Goal: Information Seeking & Learning: Learn about a topic

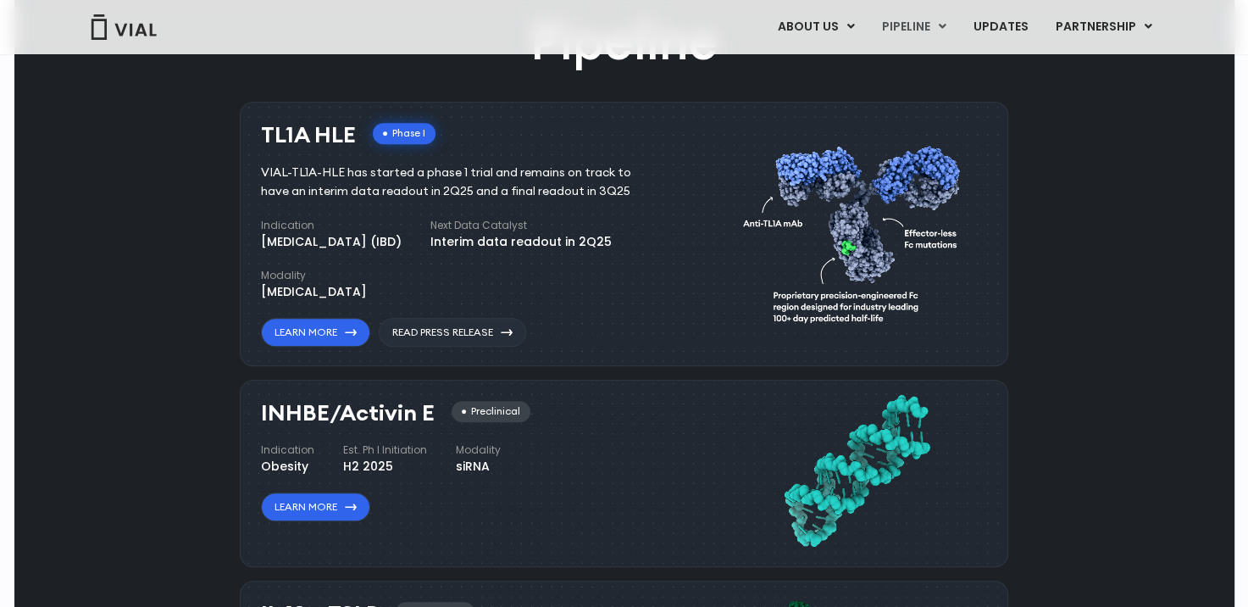
scroll to position [1017, 0]
click at [293, 326] on link "Learn More" at bounding box center [315, 332] width 109 height 29
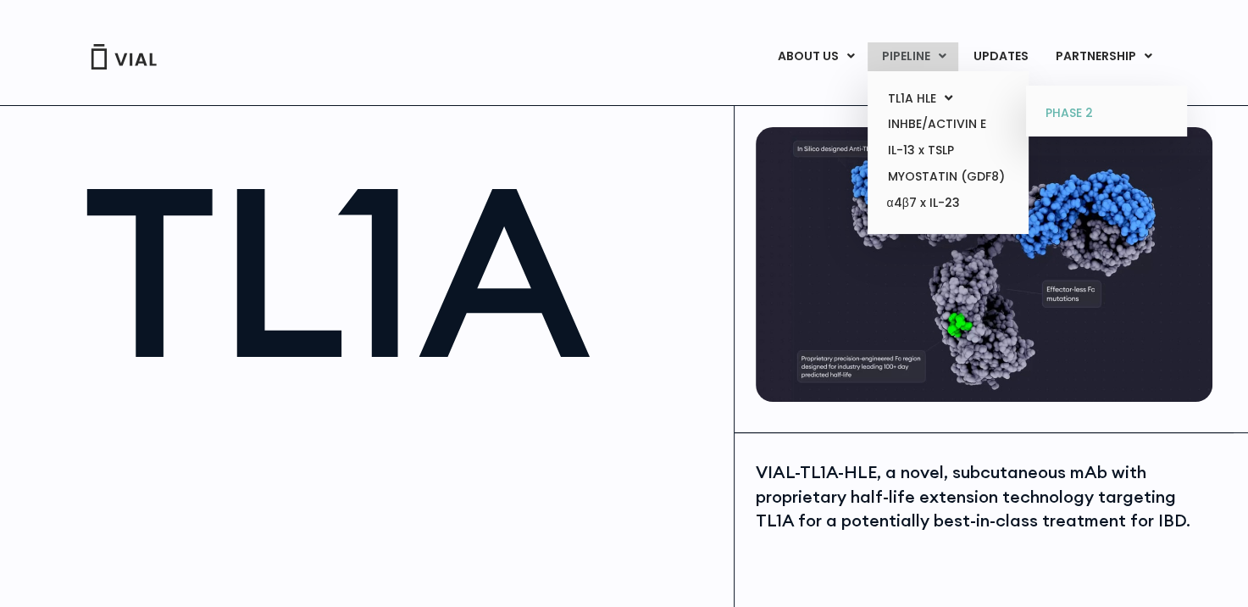
click at [1080, 112] on link "PHASE 2" at bounding box center [1106, 113] width 148 height 27
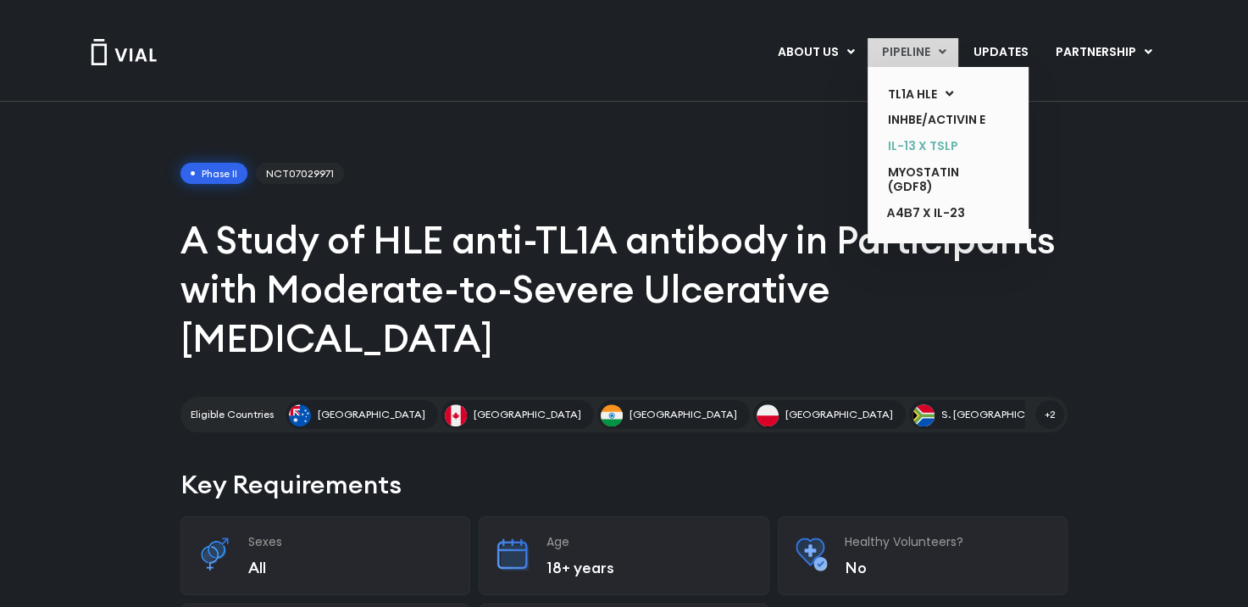
click at [935, 146] on link "IL-13 x TSLP" at bounding box center [936, 146] width 124 height 26
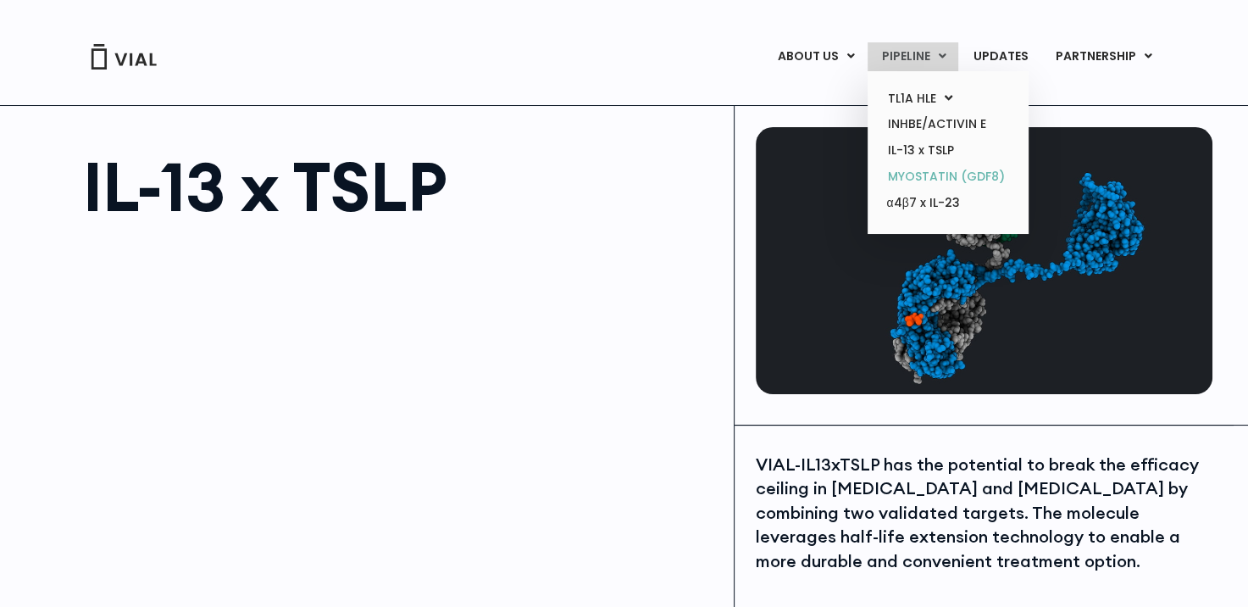
click at [919, 170] on link "MYOSTATIN (GDF8)" at bounding box center [948, 177] width 148 height 26
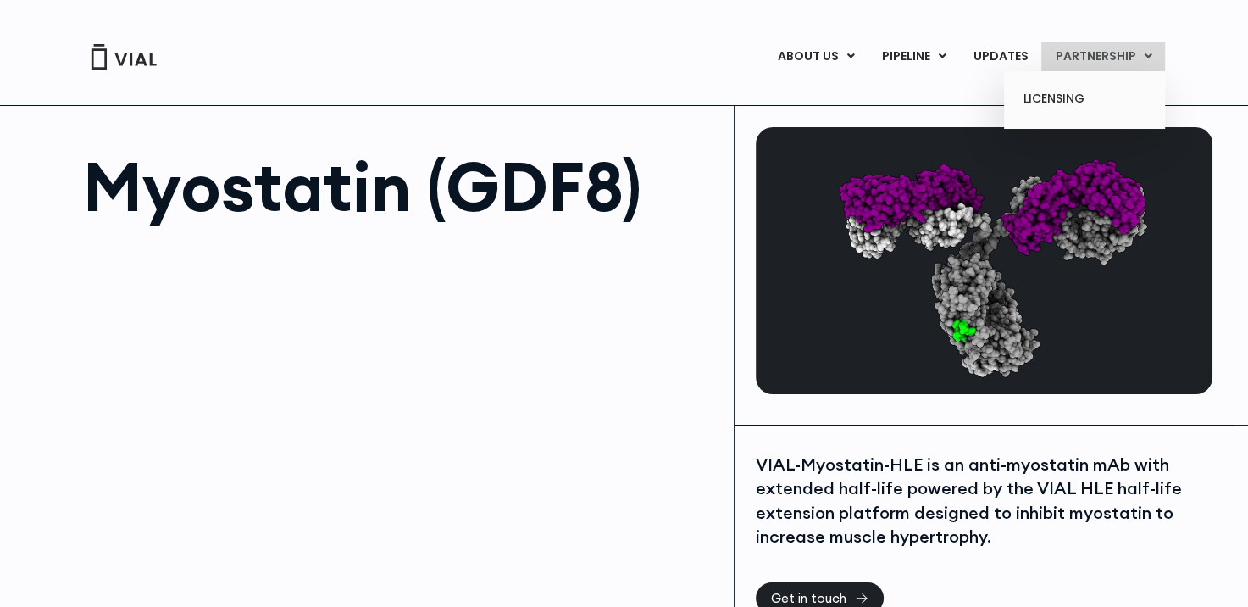
click at [1068, 51] on link "PARTNERSHIP" at bounding box center [1103, 56] width 124 height 29
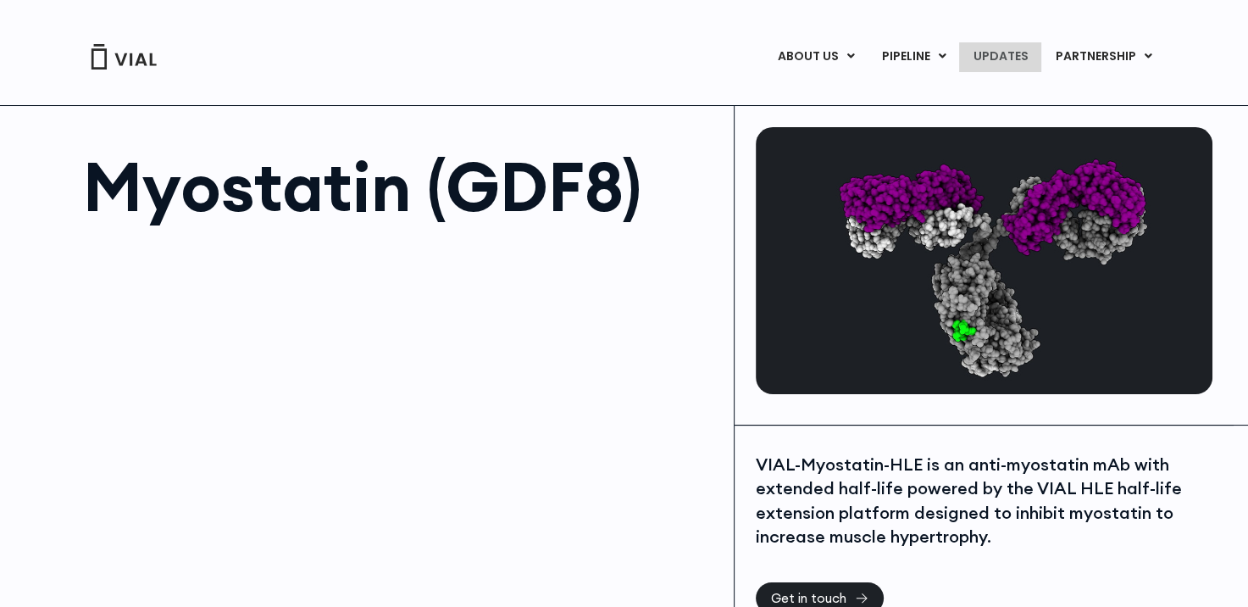
click at [1013, 55] on link "UPDATES" at bounding box center [999, 56] width 81 height 29
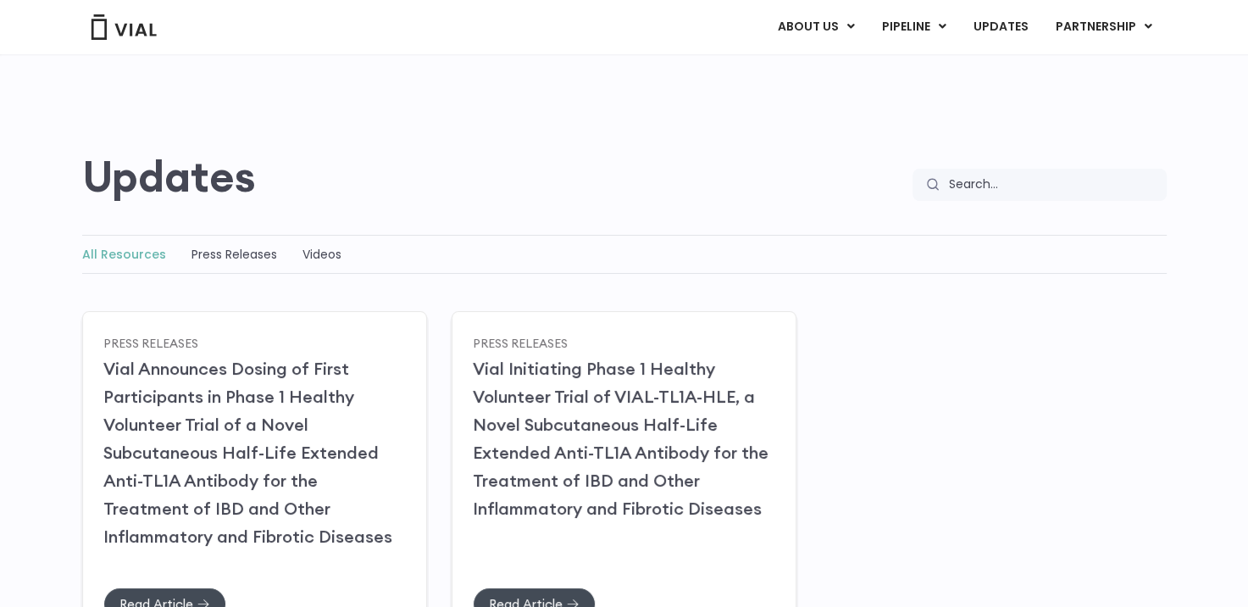
scroll to position [85, 0]
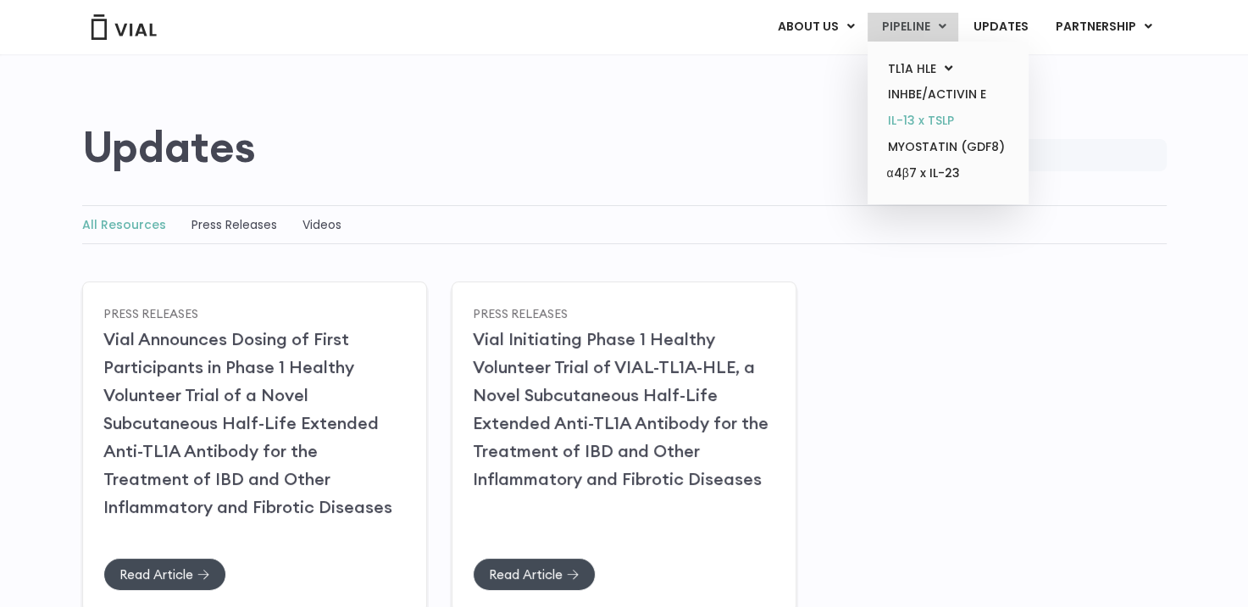
click at [907, 125] on link "IL-13 x TSLP" at bounding box center [948, 121] width 148 height 26
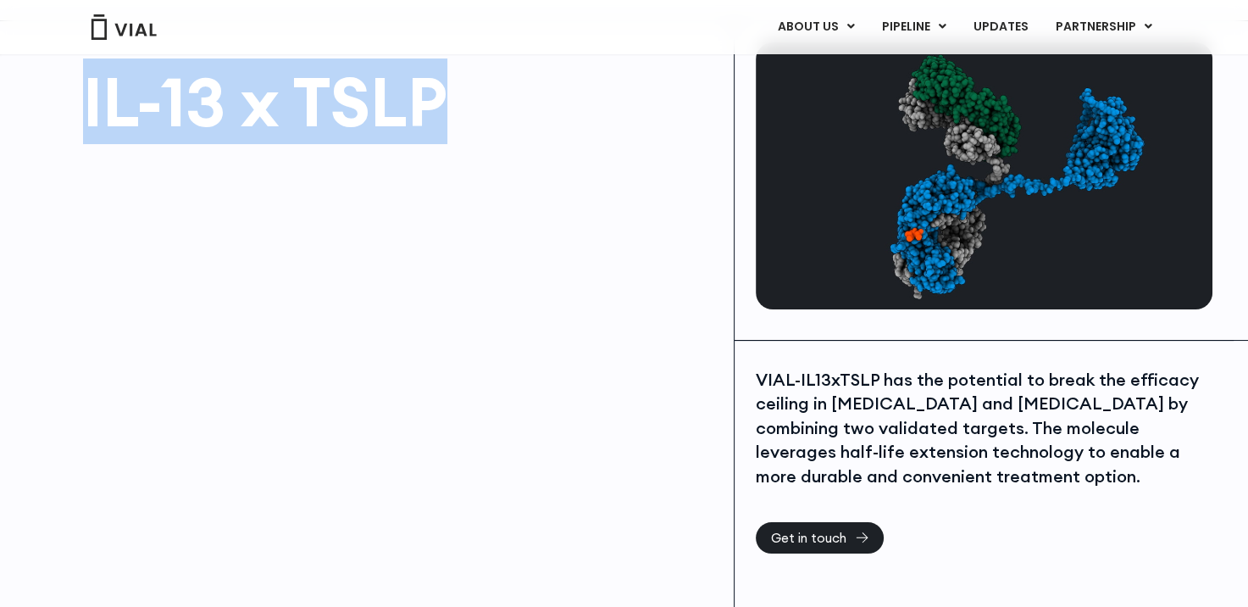
drag, startPoint x: 85, startPoint y: 108, endPoint x: 437, endPoint y: 105, distance: 352.5
click at [437, 105] on h1 "IL-13 x TSLP" at bounding box center [400, 102] width 635 height 68
copy h1 "IL-13 x TSLP"
